Goal: Browse casually: Explore the website without a specific task or goal

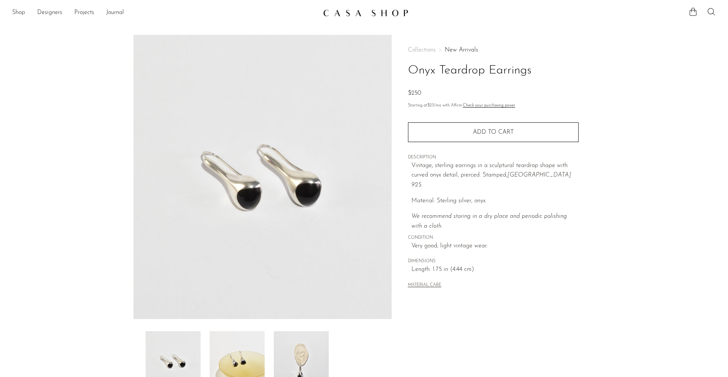
scroll to position [32, 0]
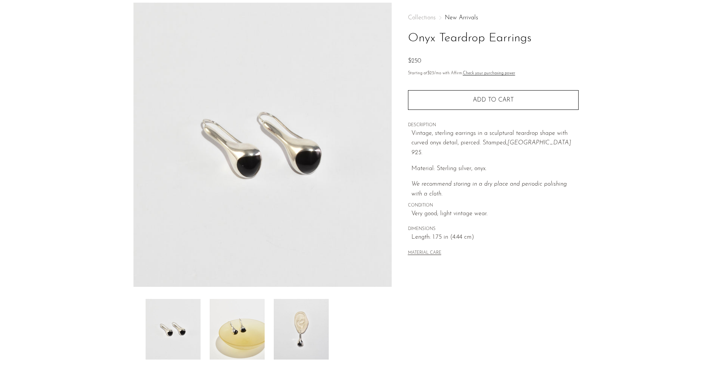
click at [309, 338] on img at bounding box center [301, 329] width 55 height 61
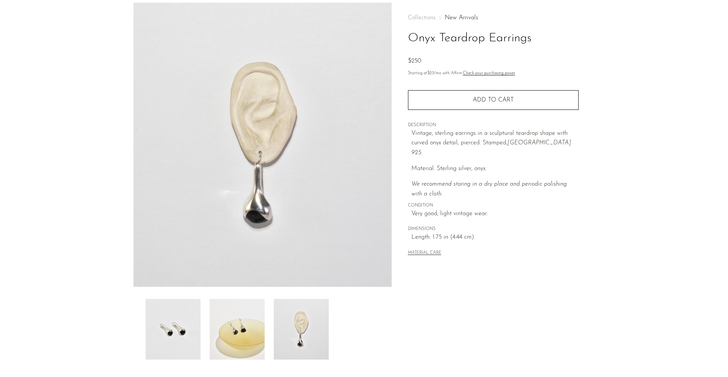
click at [253, 332] on img at bounding box center [237, 329] width 55 height 61
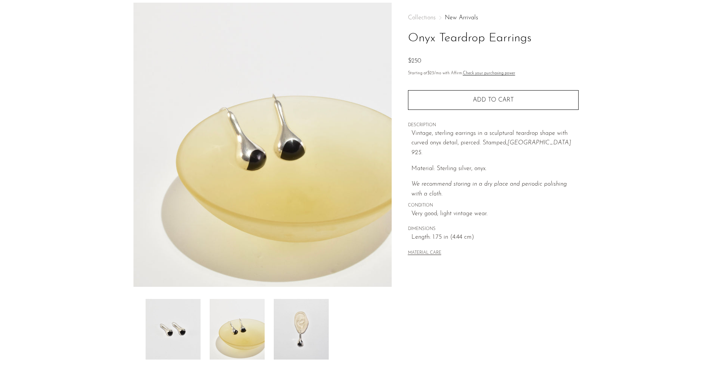
click at [183, 327] on img at bounding box center [173, 329] width 55 height 61
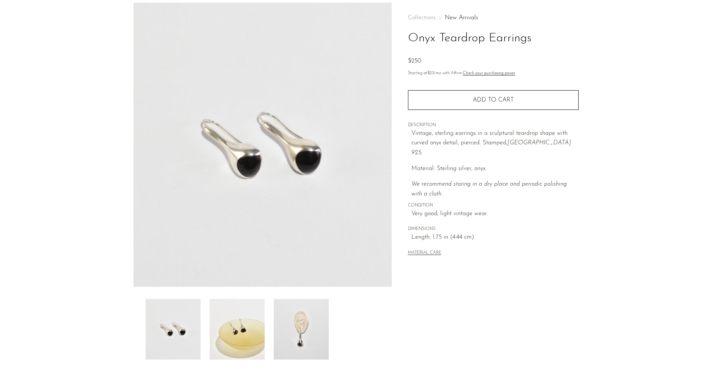
click at [287, 336] on img at bounding box center [301, 329] width 55 height 61
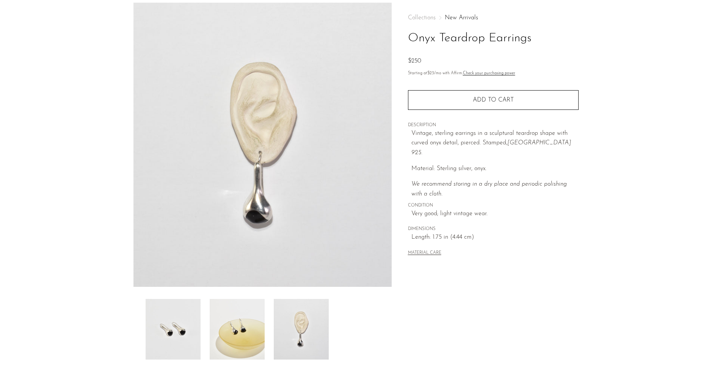
scroll to position [0, 0]
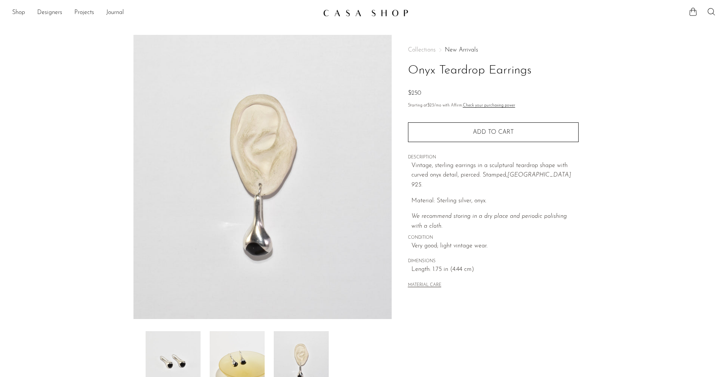
click at [460, 50] on link "New Arrivals" at bounding box center [460, 50] width 33 height 6
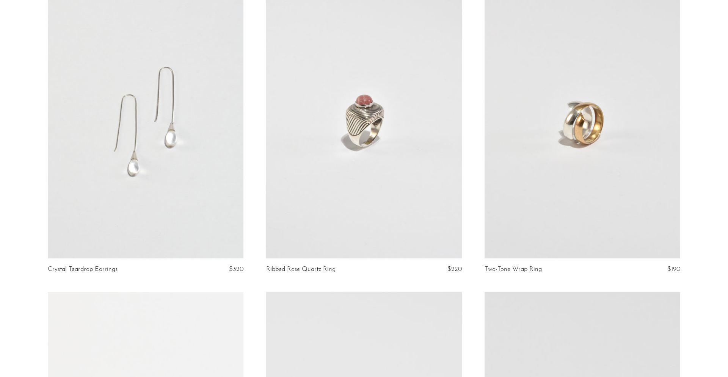
scroll to position [2809, 0]
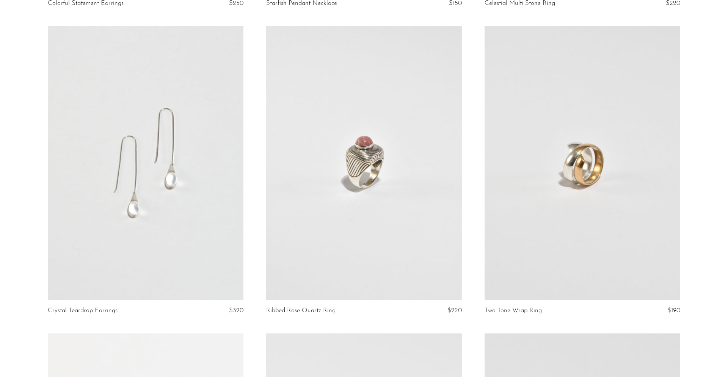
click at [176, 195] on link at bounding box center [146, 163] width 196 height 274
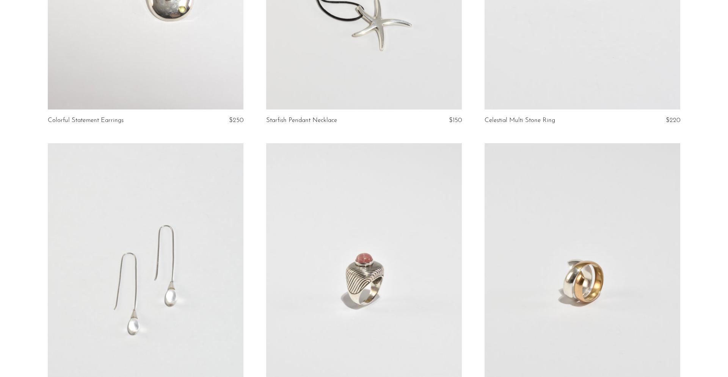
scroll to position [2812, 0]
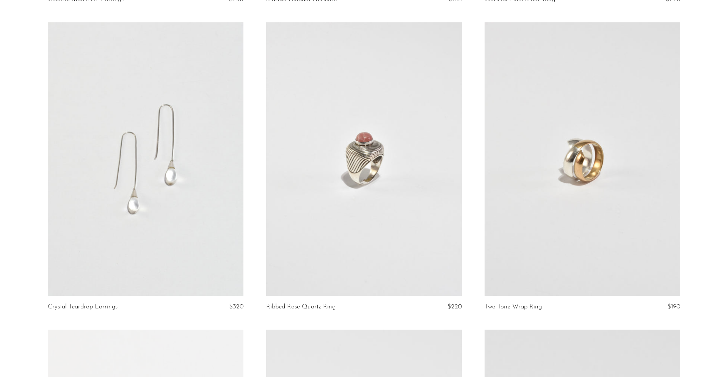
click at [132, 194] on link at bounding box center [146, 159] width 196 height 274
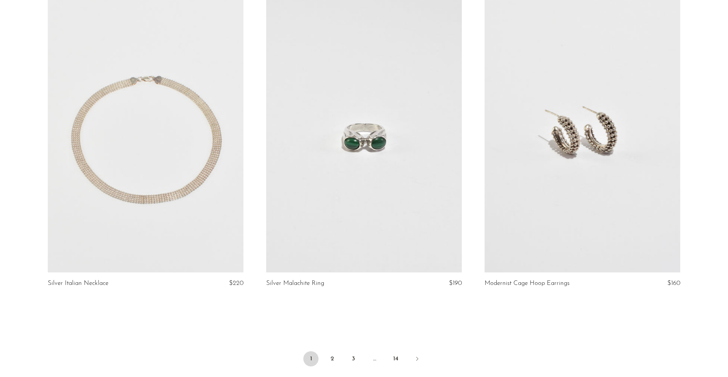
scroll to position [3556, 0]
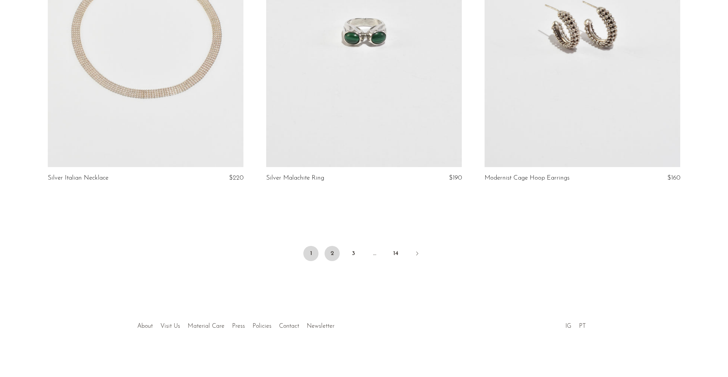
click at [330, 251] on link "2" at bounding box center [331, 253] width 15 height 15
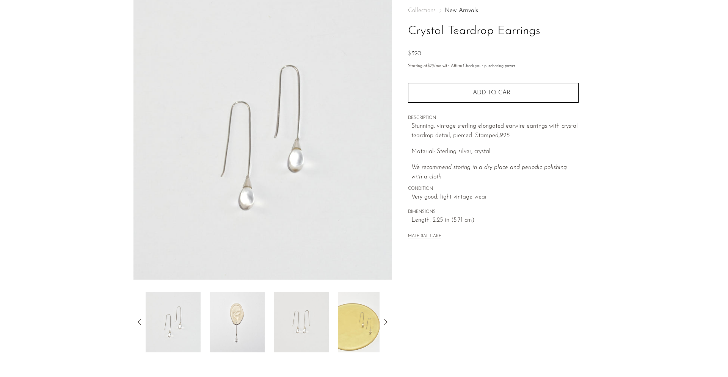
scroll to position [56, 0]
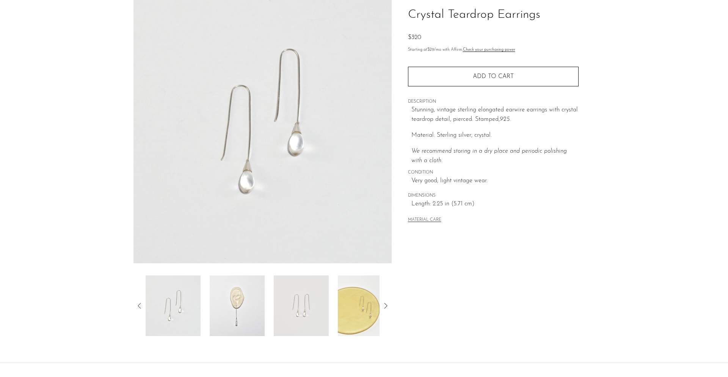
click at [235, 308] on img at bounding box center [237, 305] width 55 height 61
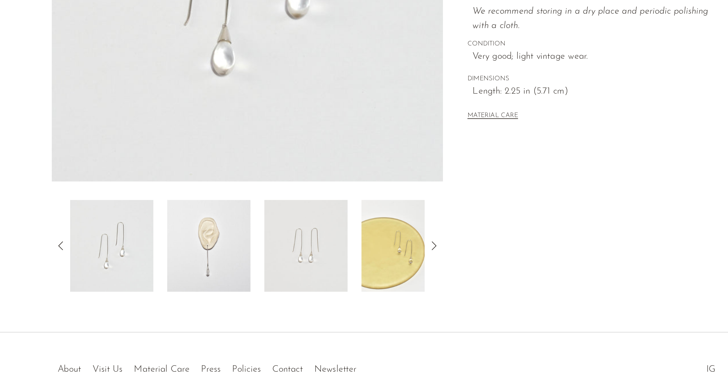
scroll to position [116, 0]
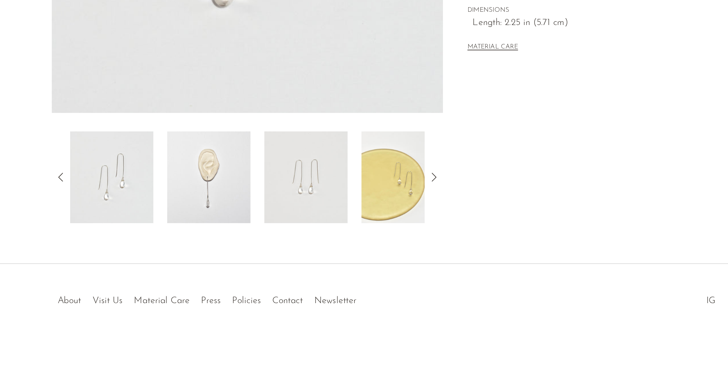
click at [253, 255] on img at bounding box center [237, 245] width 55 height 61
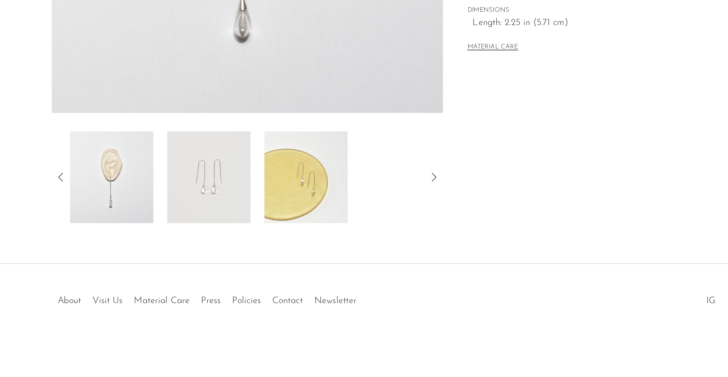
click at [303, 258] on img at bounding box center [301, 245] width 55 height 61
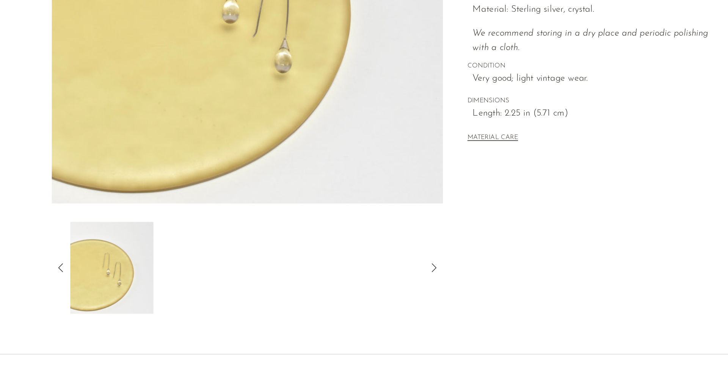
scroll to position [72, 0]
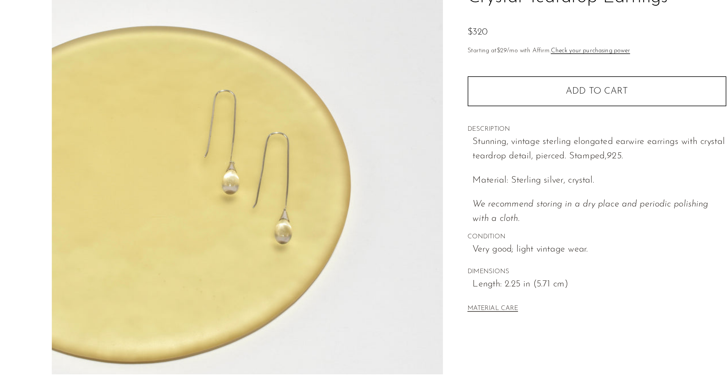
click at [288, 150] on img at bounding box center [262, 105] width 258 height 284
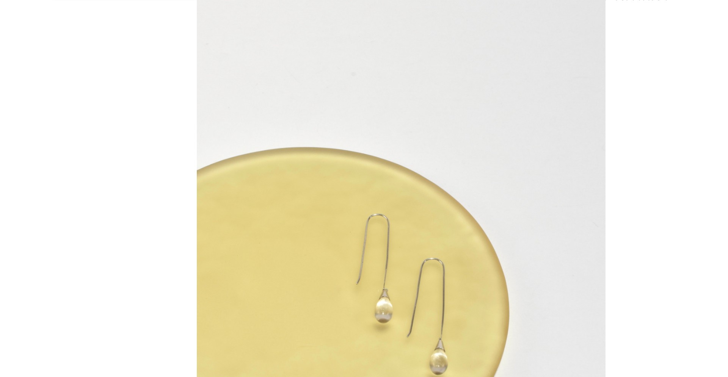
click at [354, 188] on img at bounding box center [363, 188] width 269 height 377
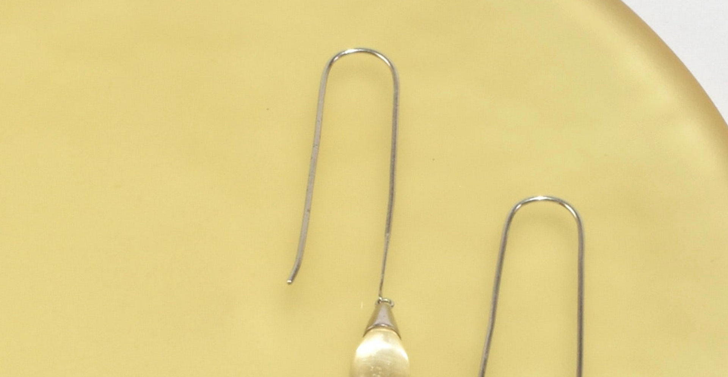
drag, startPoint x: 354, startPoint y: 186, endPoint x: 354, endPoint y: 77, distance: 109.5
click at [354, 77] on img at bounding box center [388, 191] width 903 height 1264
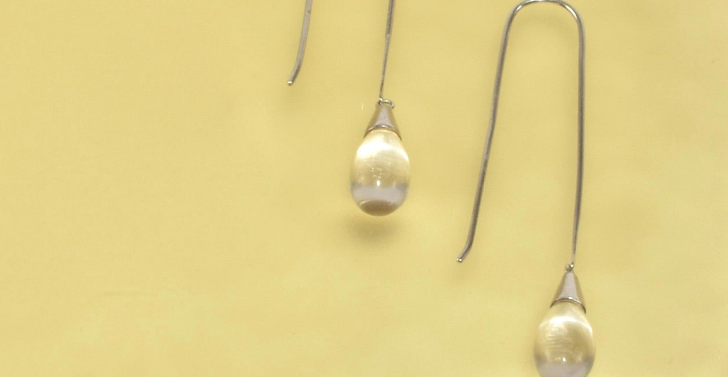
drag, startPoint x: 354, startPoint y: 77, endPoint x: 390, endPoint y: -21, distance: 104.2
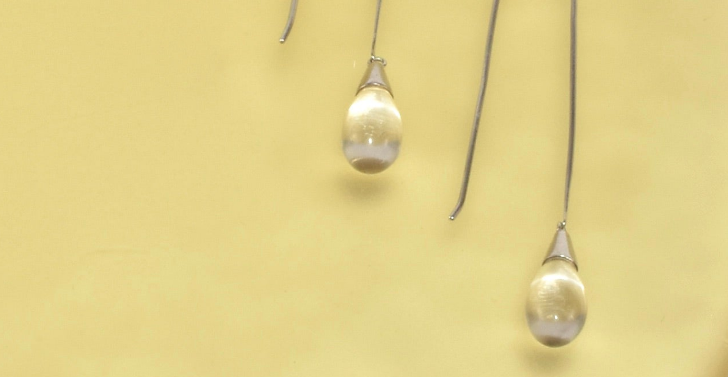
click at [348, 38] on img at bounding box center [383, 31] width 903 height 1264
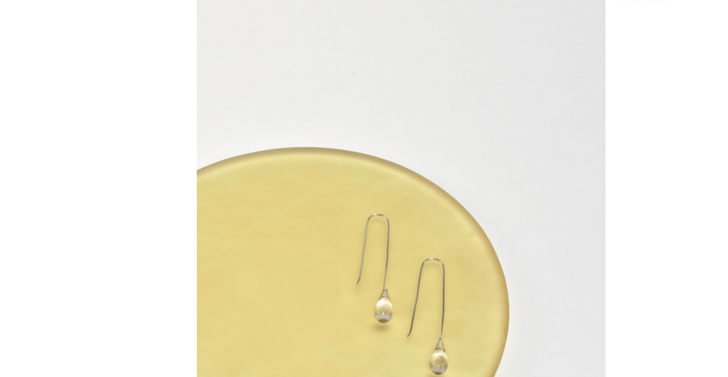
click at [310, 129] on img at bounding box center [363, 188] width 269 height 377
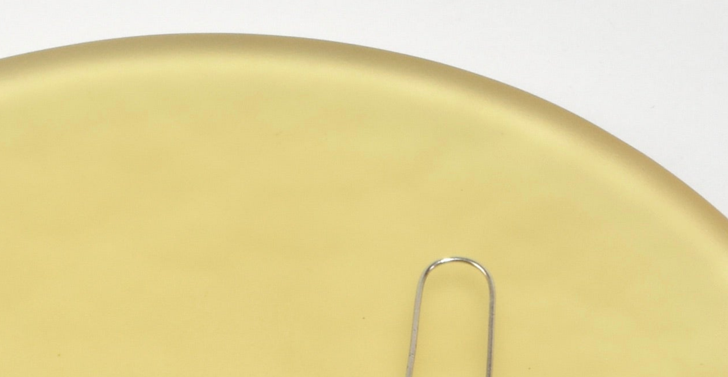
click at [310, 129] on img at bounding box center [451, 328] width 903 height 1264
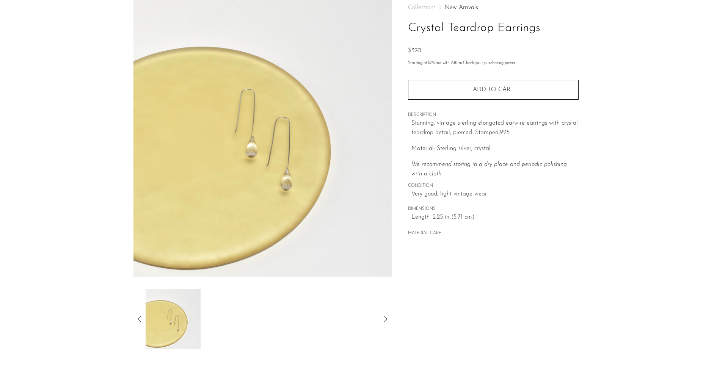
scroll to position [116, 0]
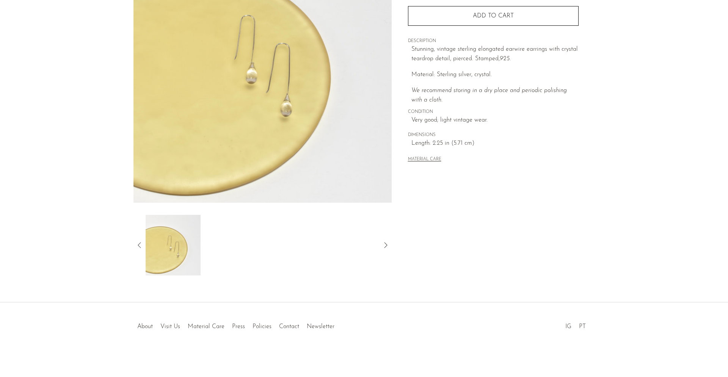
click at [171, 245] on img at bounding box center [173, 245] width 55 height 61
click at [139, 244] on icon at bounding box center [139, 245] width 9 height 9
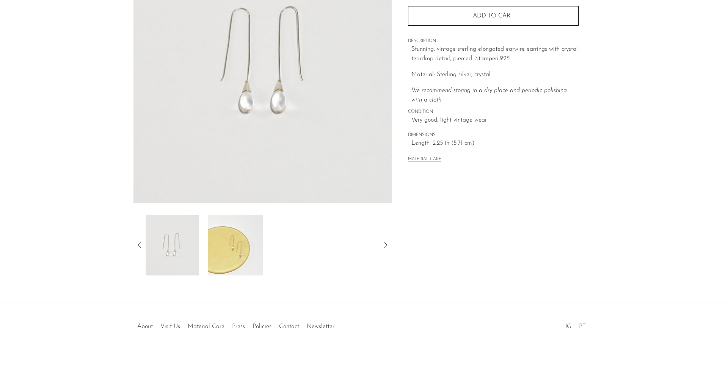
click at [139, 244] on icon at bounding box center [139, 245] width 9 height 9
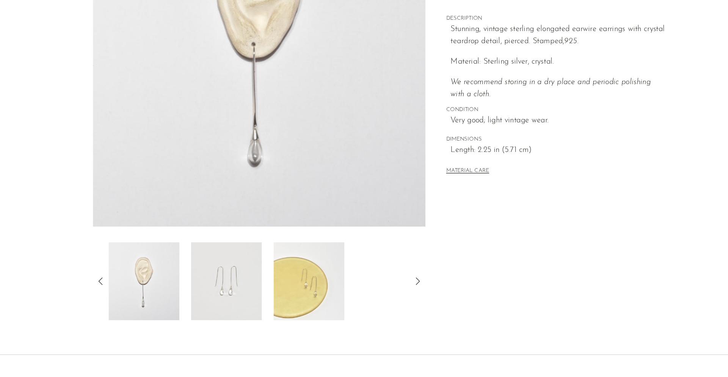
scroll to position [116, 0]
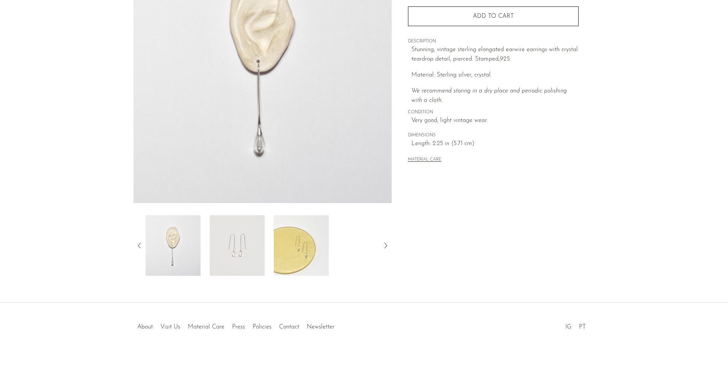
click at [141, 246] on icon at bounding box center [139, 245] width 9 height 9
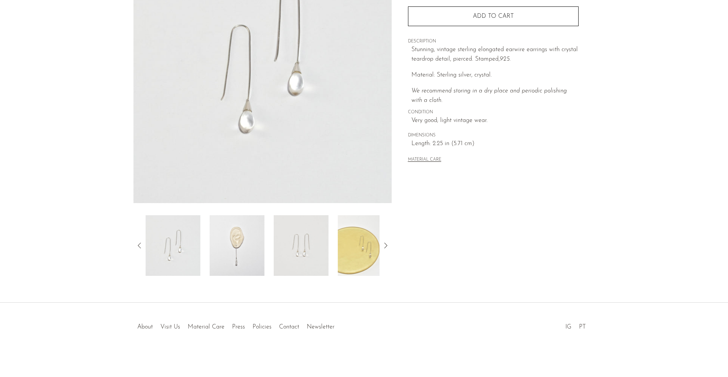
click at [141, 246] on icon at bounding box center [139, 245] width 9 height 9
click at [188, 252] on img at bounding box center [173, 245] width 55 height 61
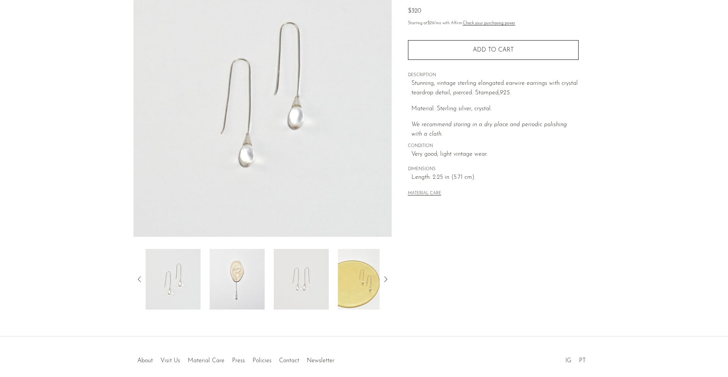
scroll to position [92, 0]
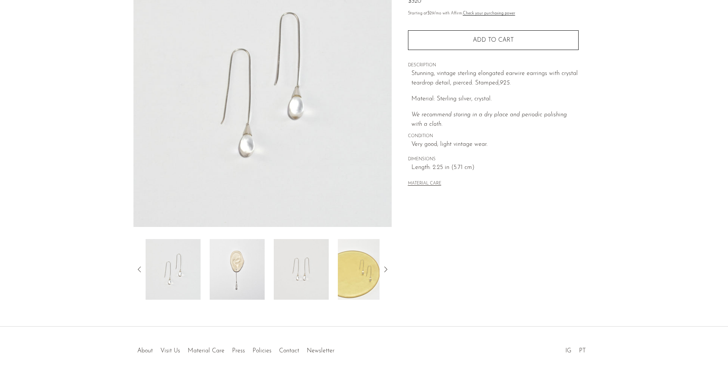
click at [299, 272] on img at bounding box center [301, 269] width 55 height 61
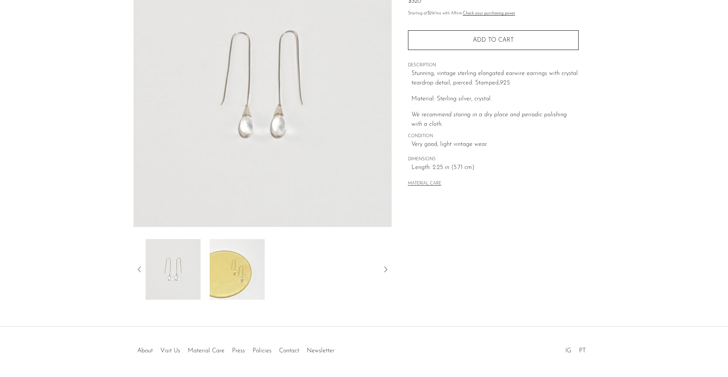
click at [140, 268] on icon at bounding box center [139, 269] width 9 height 9
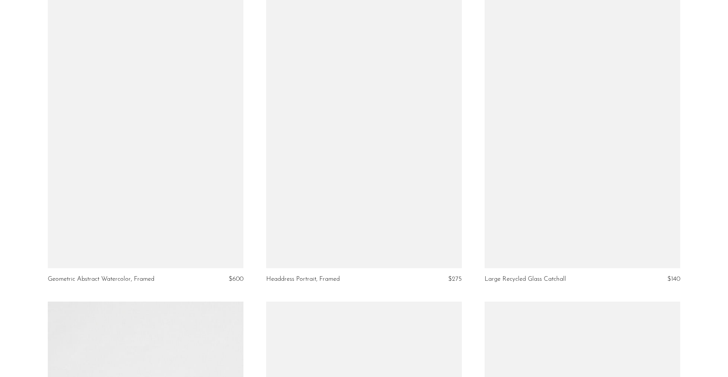
scroll to position [2196, 0]
